Goal: Check status: Check status

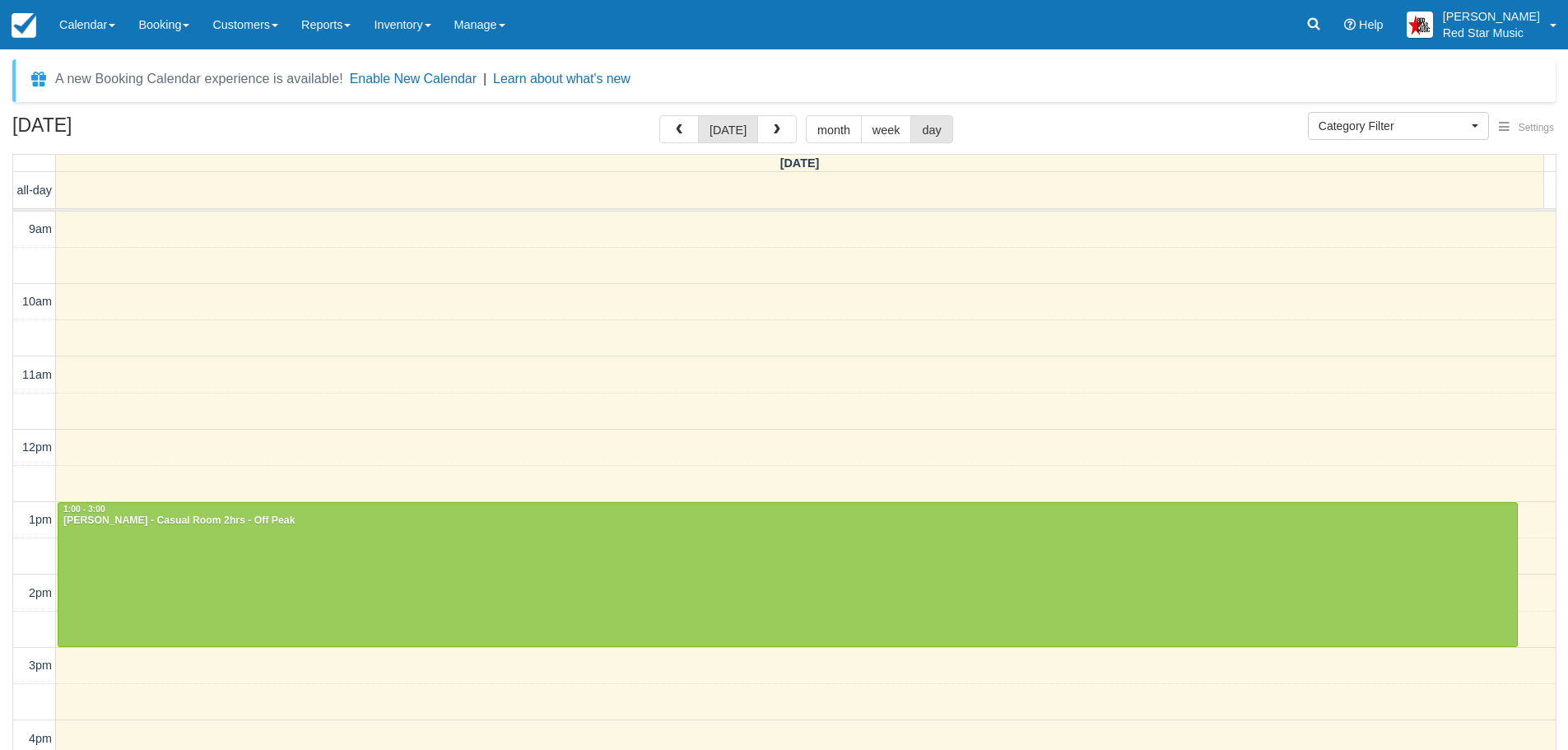
select select
click at [92, 23] on link "Calendar" at bounding box center [87, 24] width 79 height 50
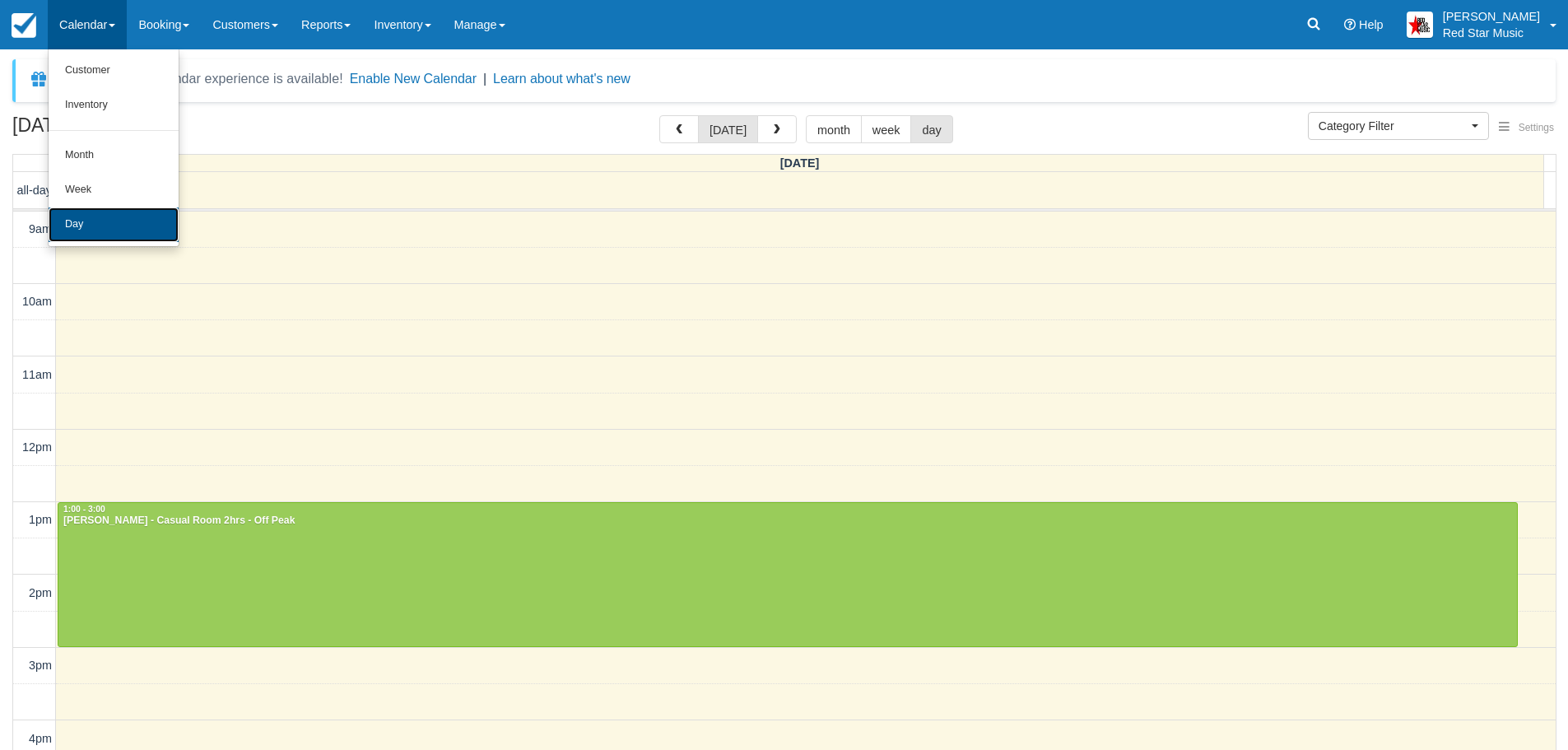
click at [92, 220] on link "Day" at bounding box center [113, 224] width 130 height 34
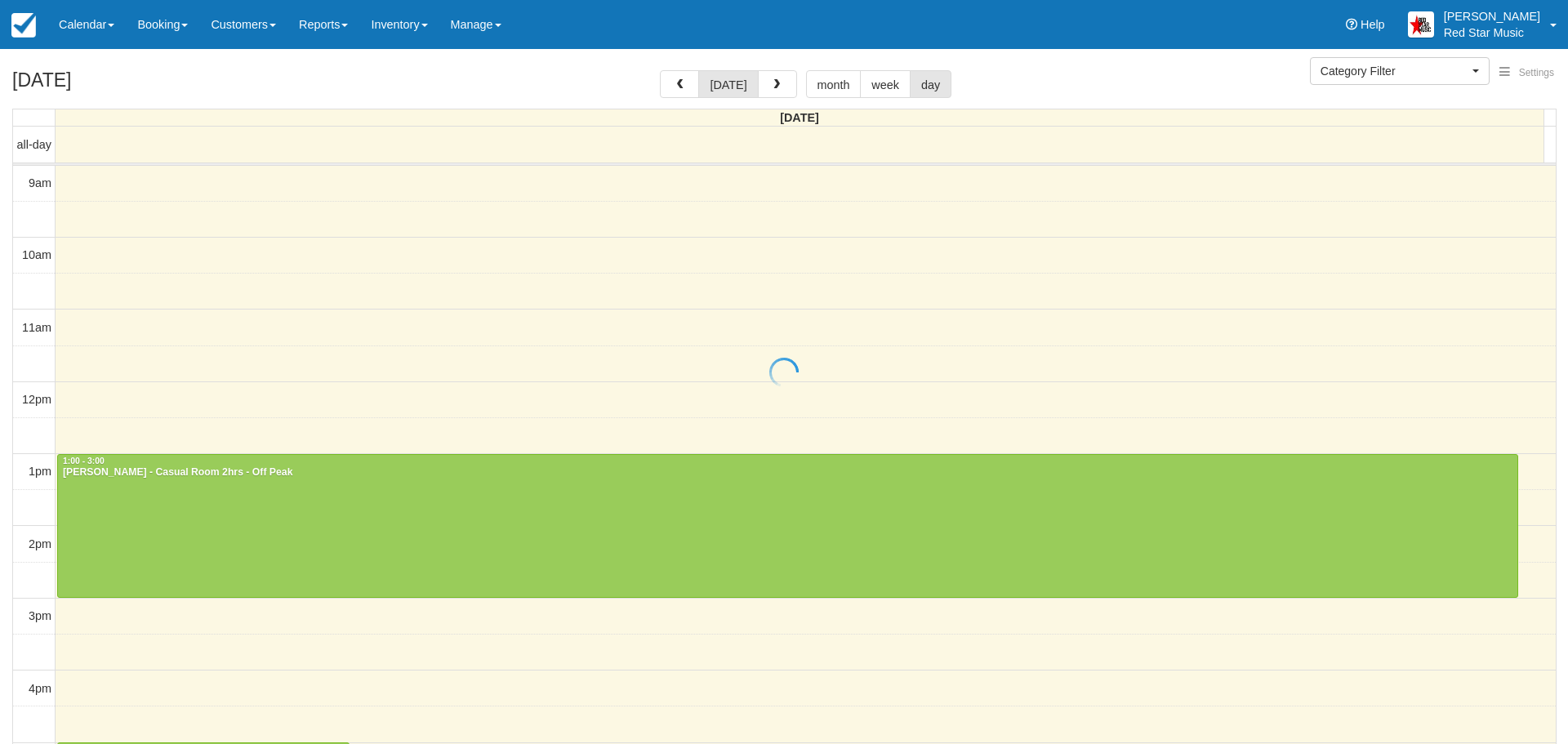
select select
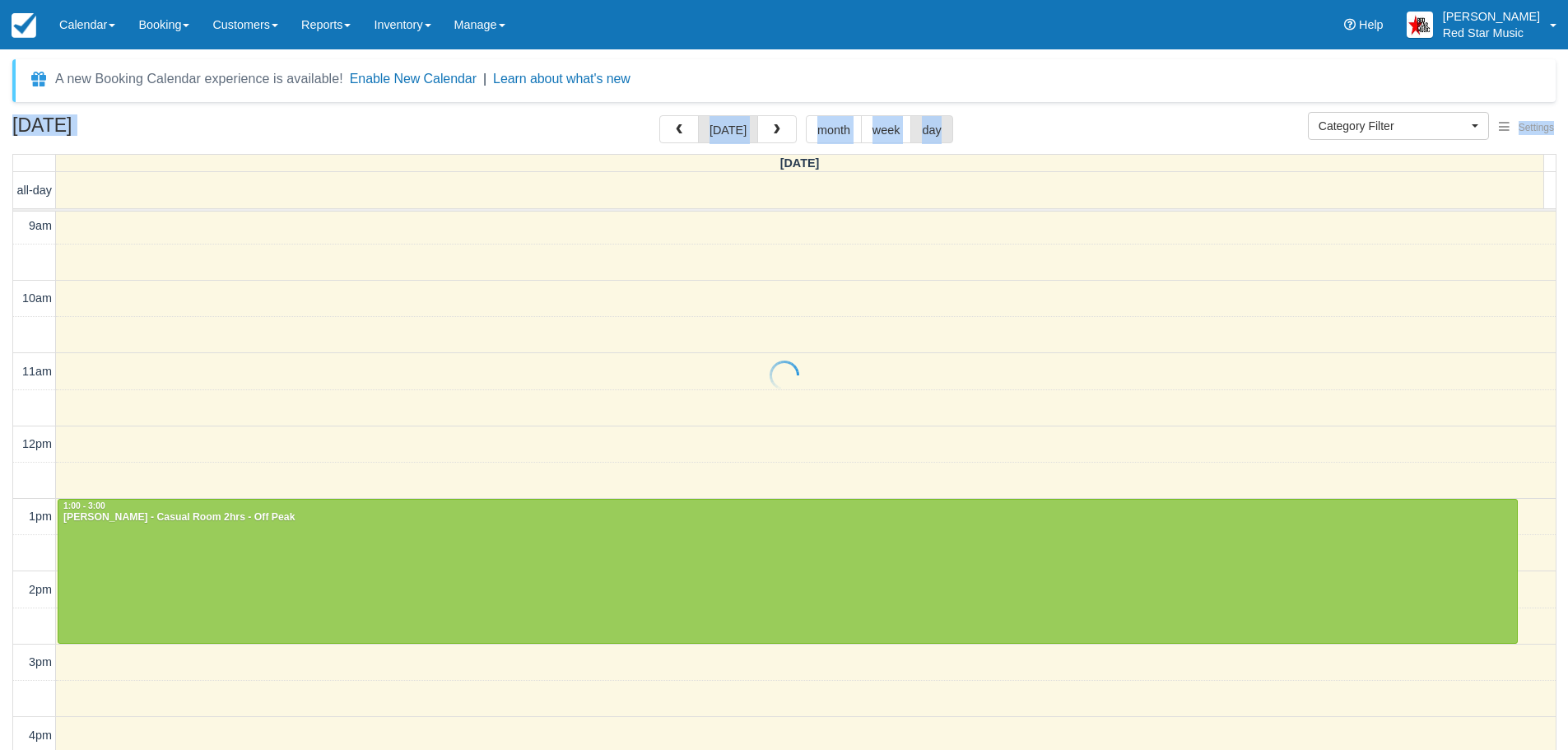
drag, startPoint x: 1562, startPoint y: 265, endPoint x: 1564, endPoint y: 288, distance: 23.1
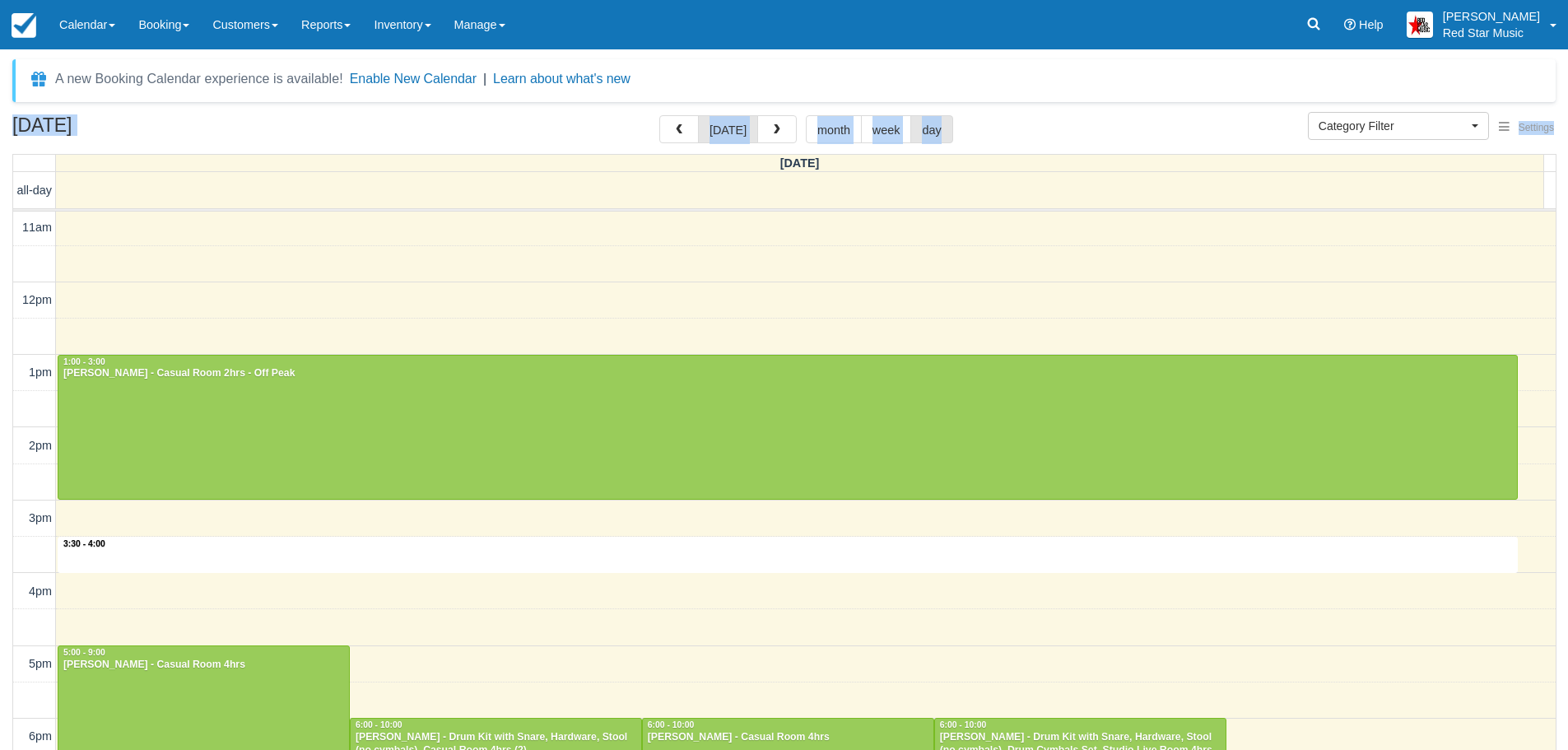
click at [1487, 569] on tbody "9am 10am 11am 12pm 1pm 2pm 3pm 4pm 5pm 6pm 7pm 8pm 9pm 10pm" at bounding box center [784, 573] width 1543 height 1018
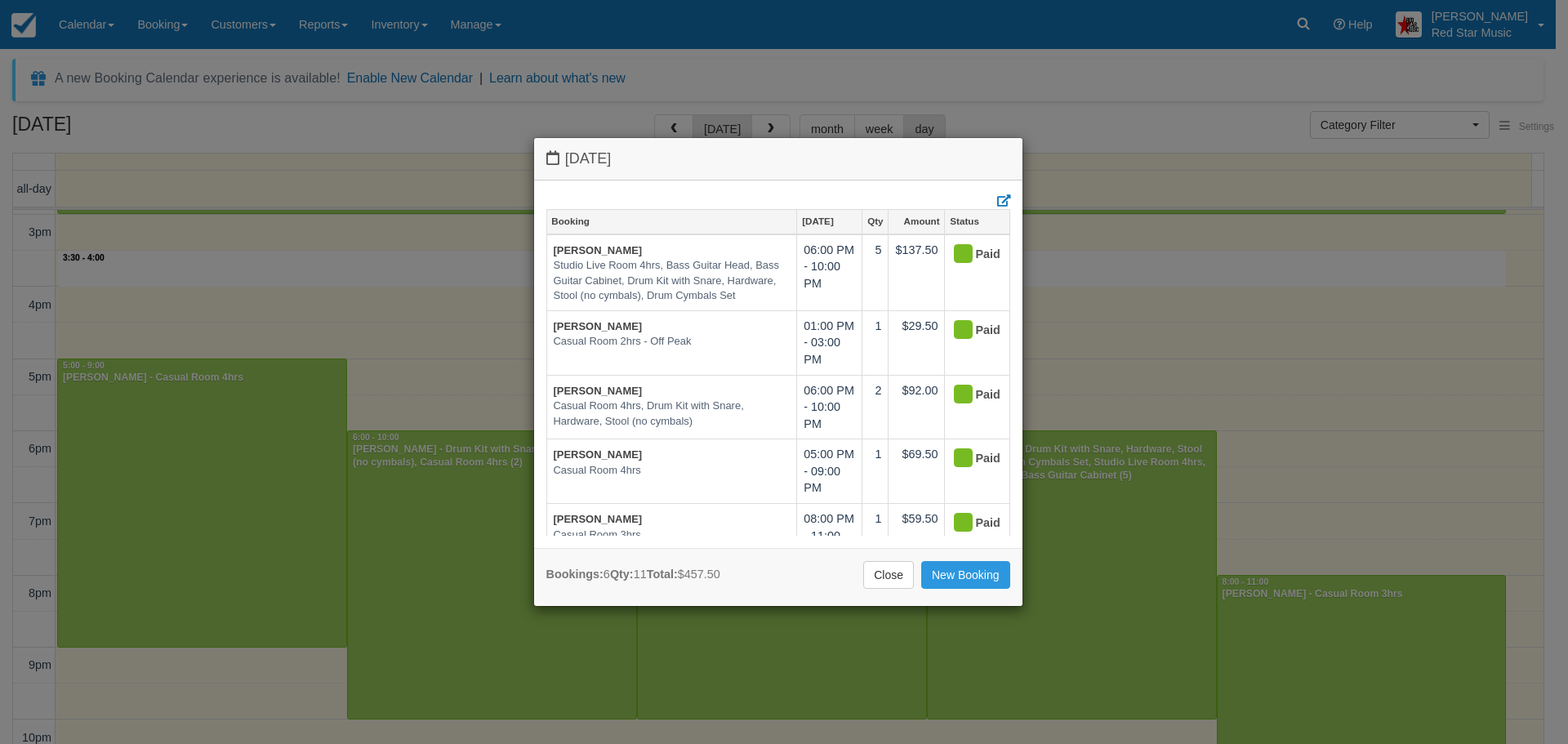
click at [1532, 552] on div "Tuesday October 14 2025 Booking Oct 14 Qty Amount Status Sarah Greig Studio Liv…" at bounding box center [784, 372] width 1568 height 744
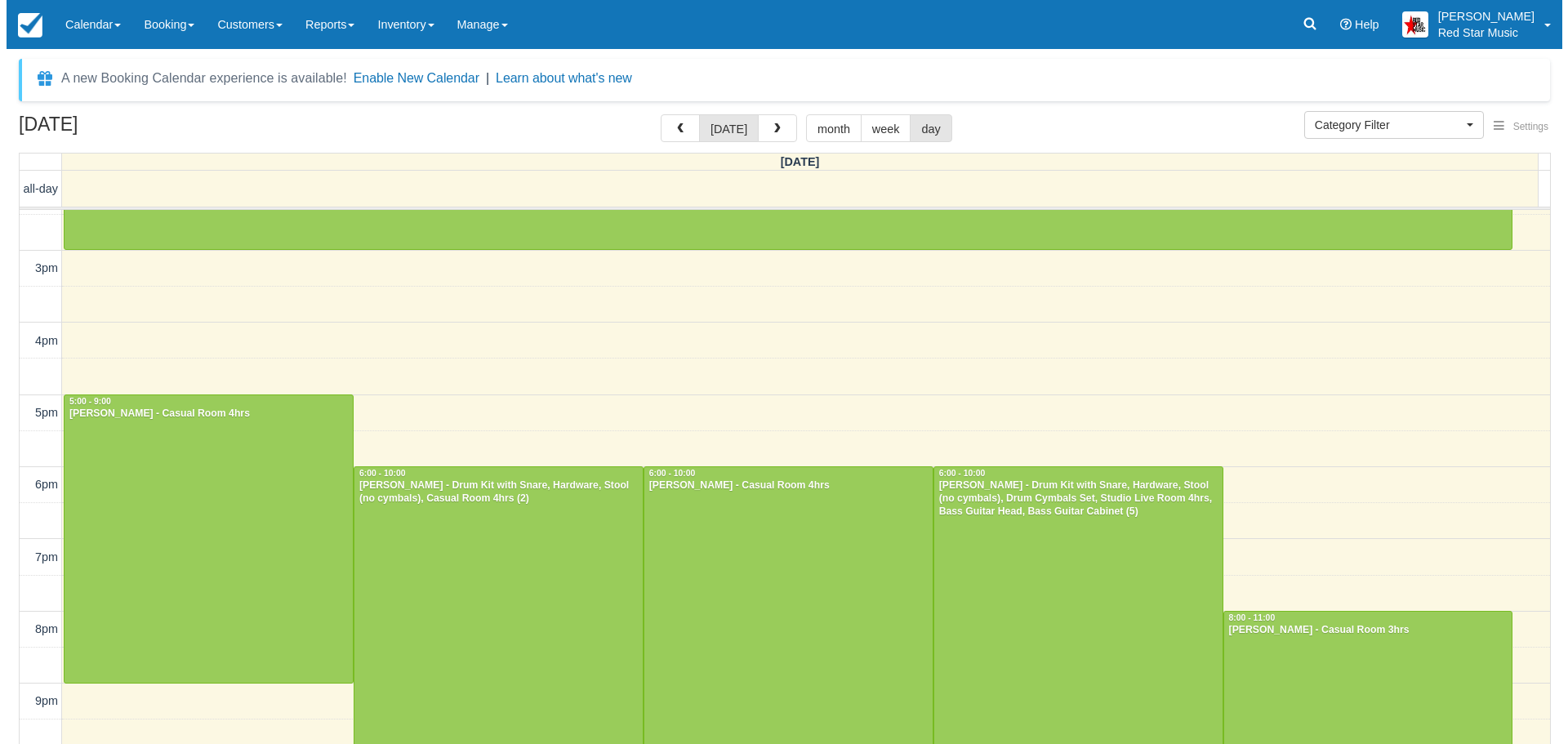
scroll to position [390, 0]
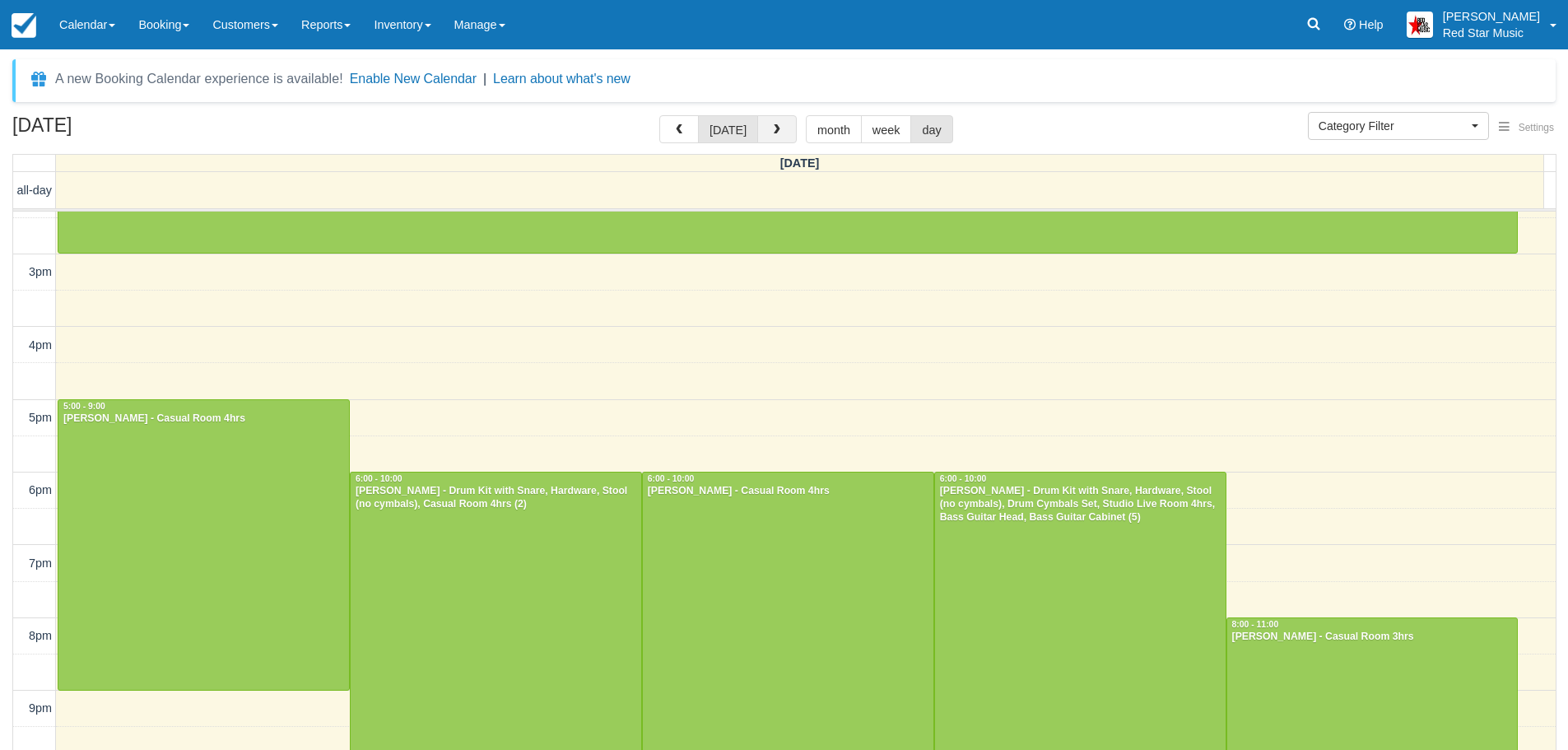
click at [774, 123] on button "button" at bounding box center [777, 129] width 39 height 28
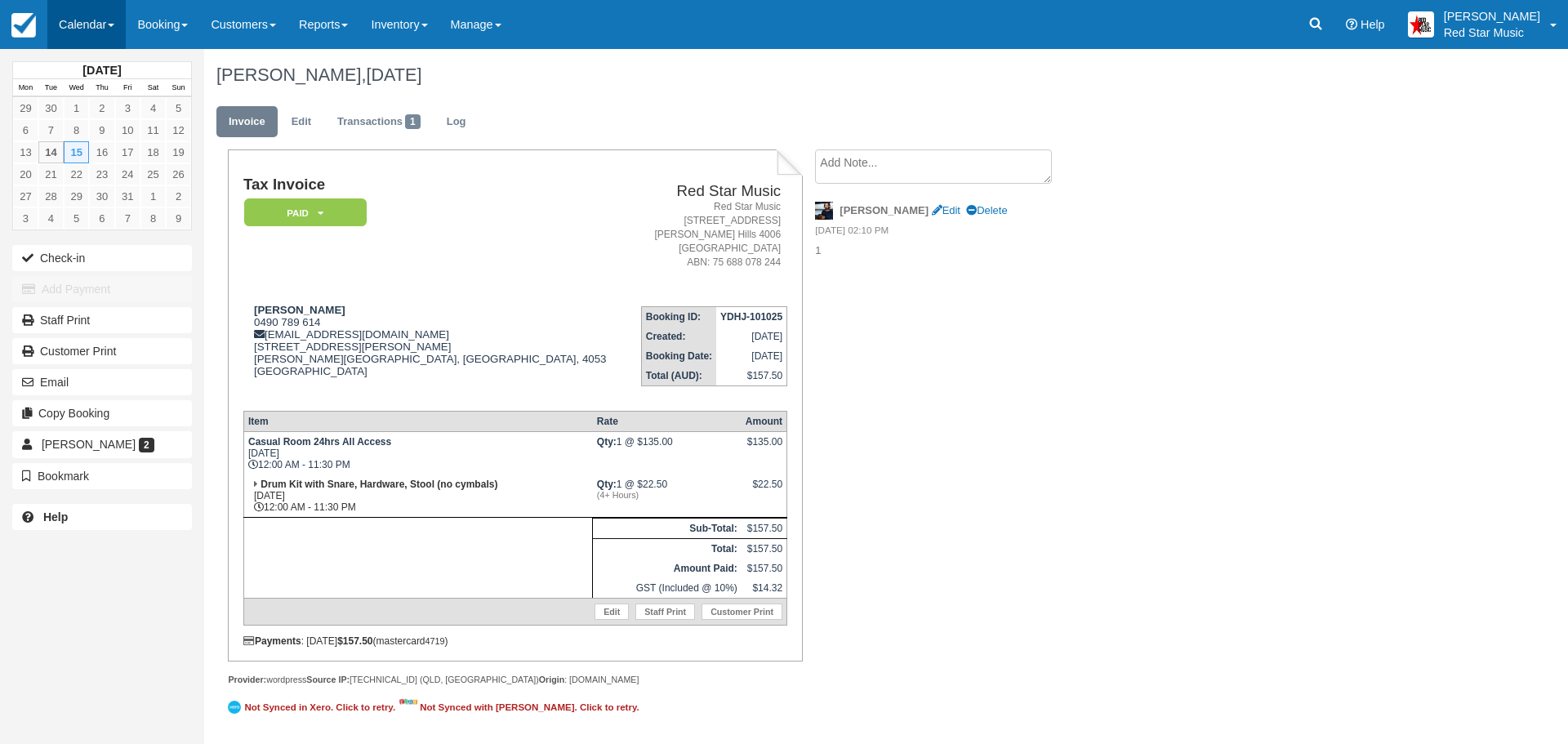
drag, startPoint x: 90, startPoint y: 24, endPoint x: 96, endPoint y: 45, distance: 21.8
click at [90, 24] on link "Calendar" at bounding box center [86, 24] width 78 height 49
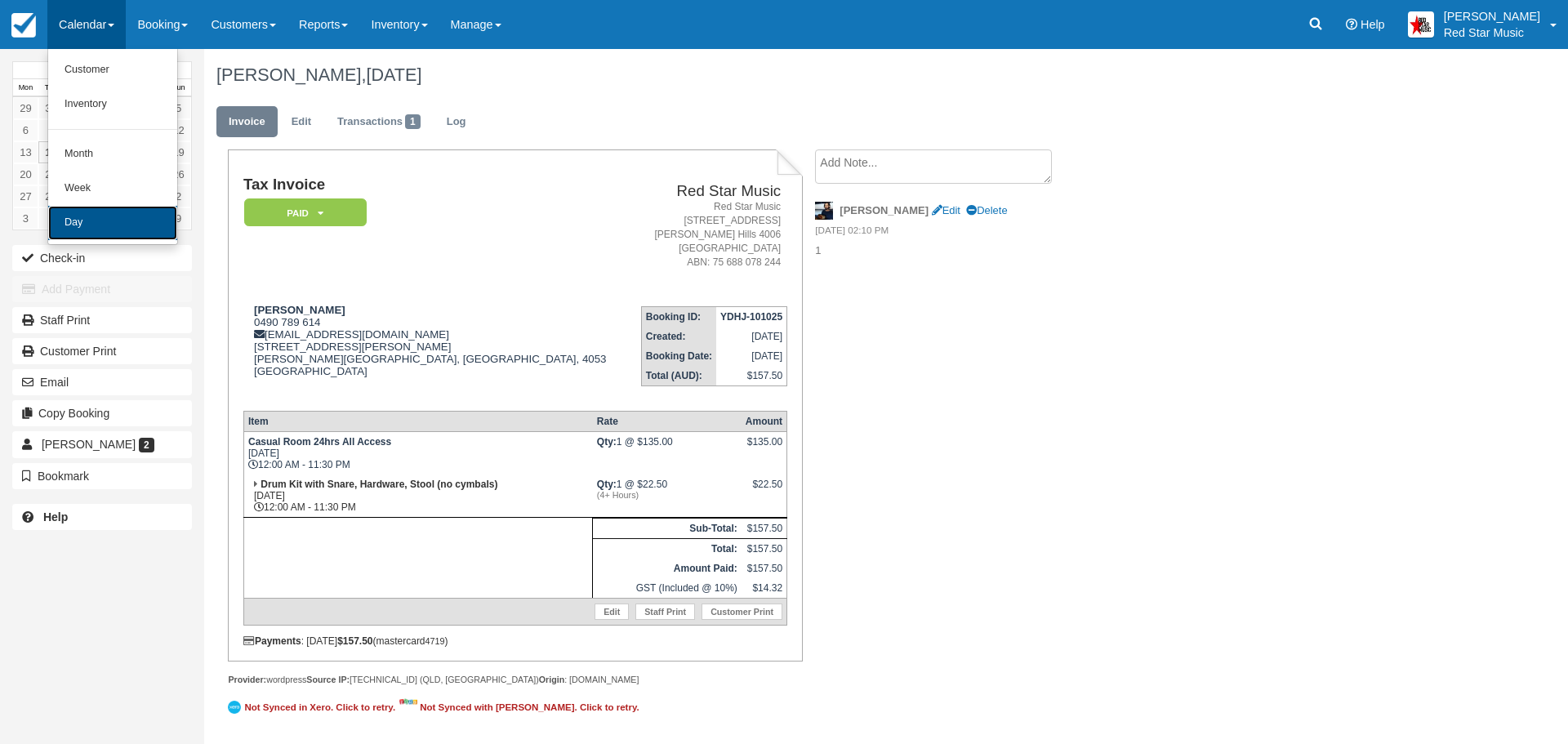
click at [86, 214] on link "Day" at bounding box center [112, 222] width 129 height 34
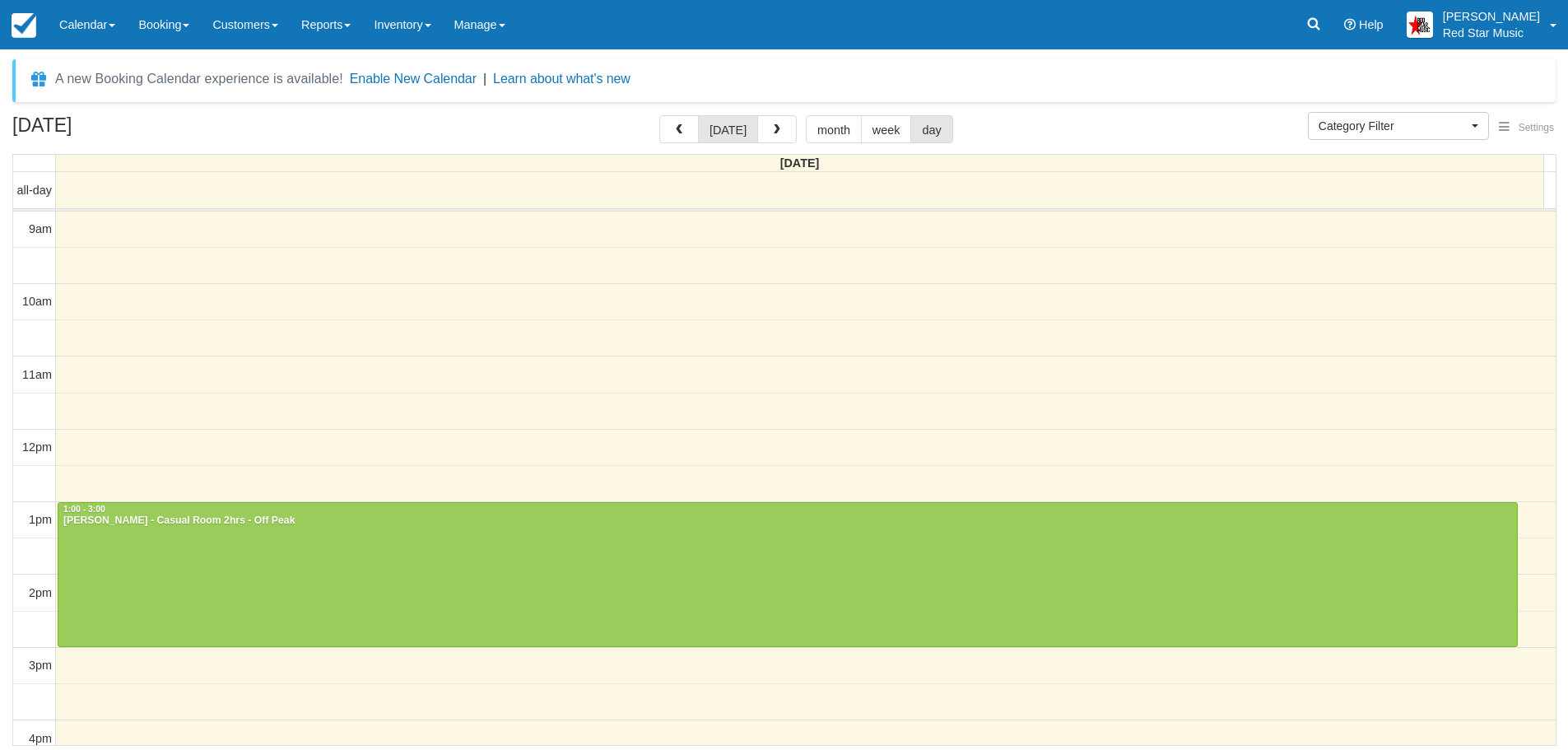
select select
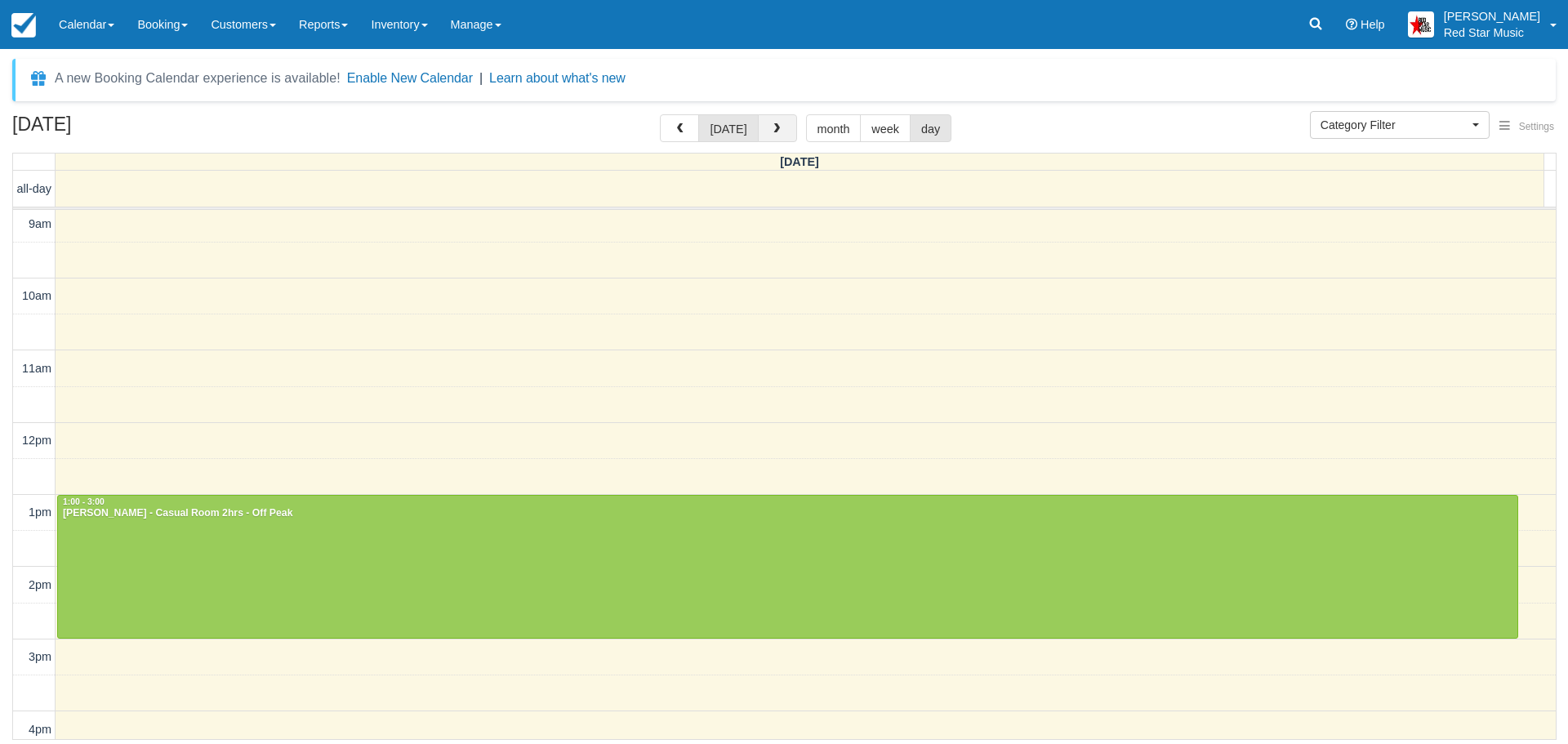
click at [772, 119] on button "button" at bounding box center [777, 128] width 39 height 28
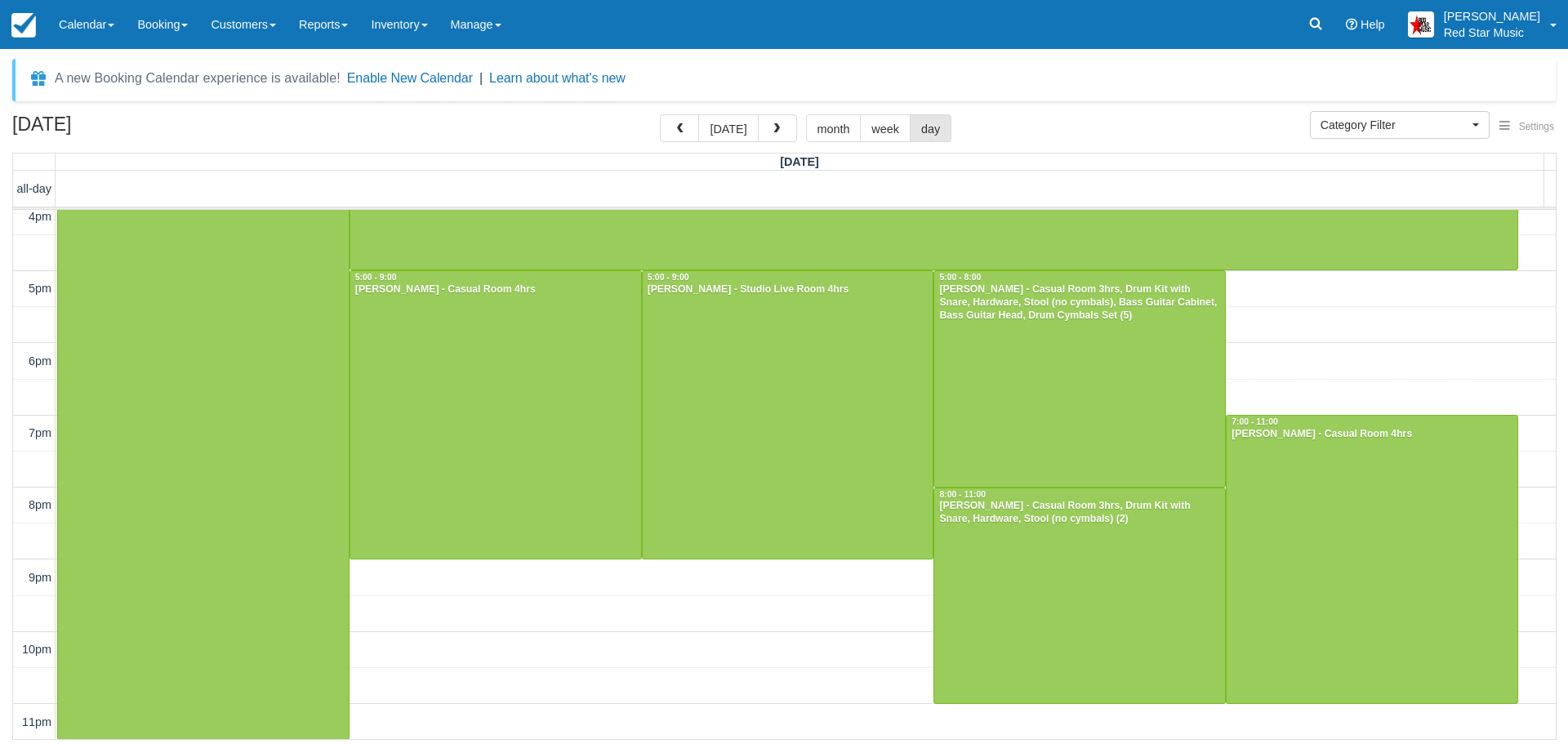
scroll to position [702, 0]
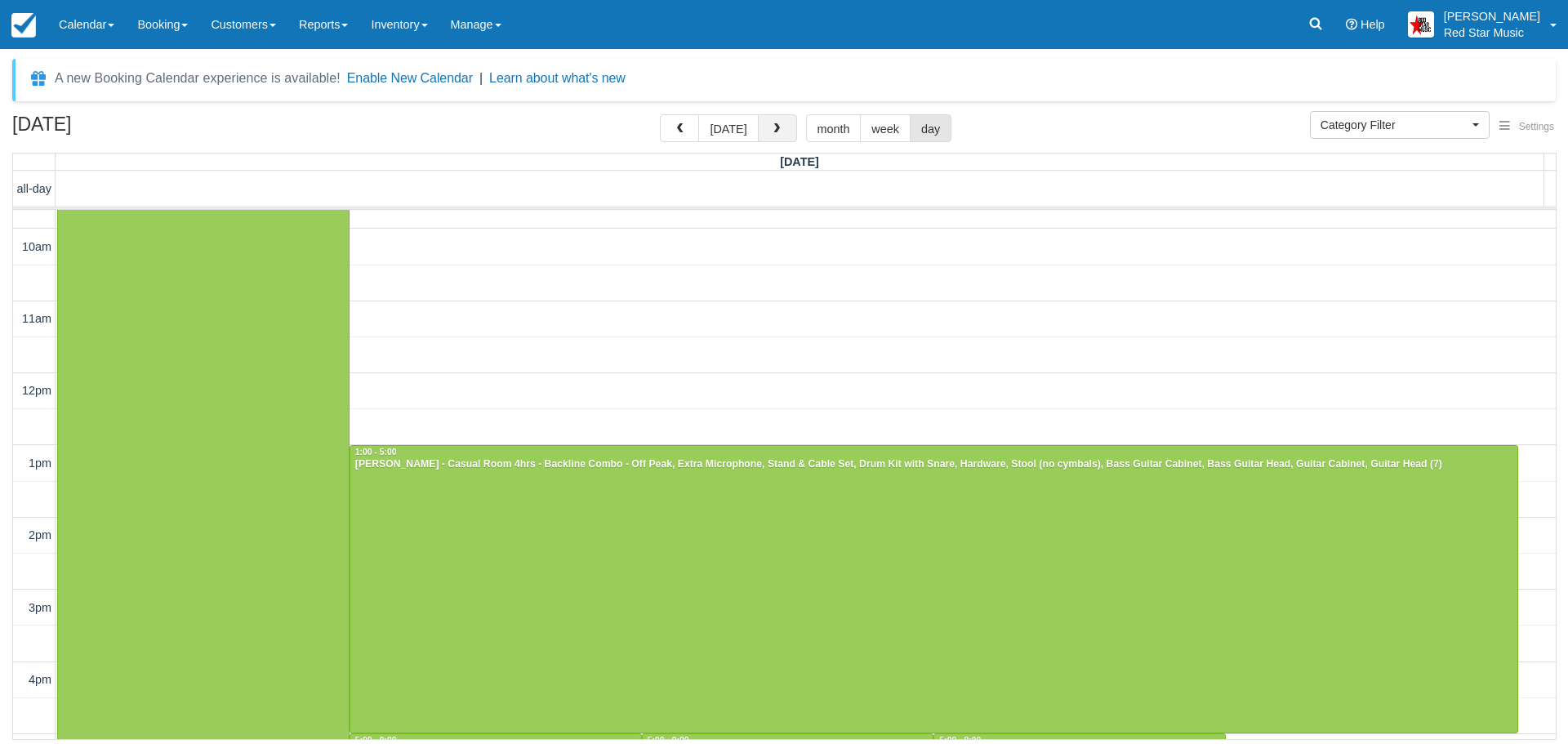
click at [763, 125] on button "button" at bounding box center [777, 128] width 39 height 28
